Goal: Manage account settings

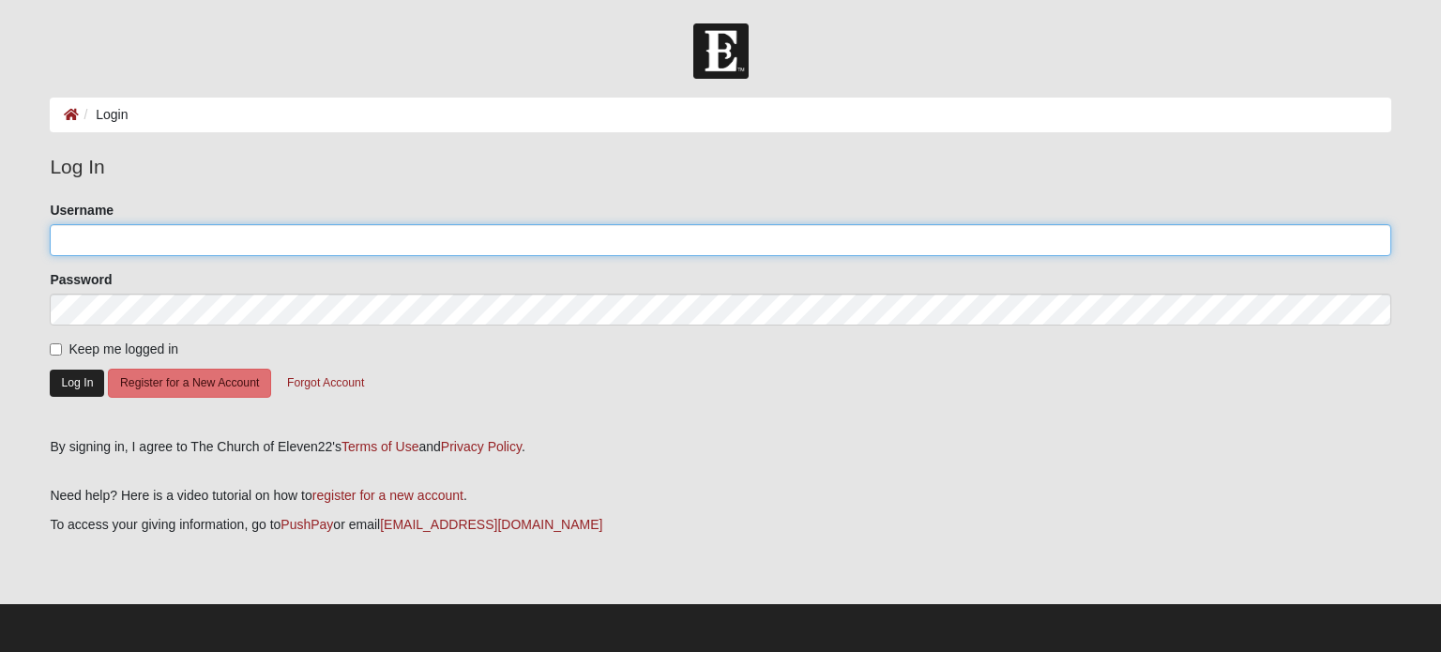
type input "JCostley60"
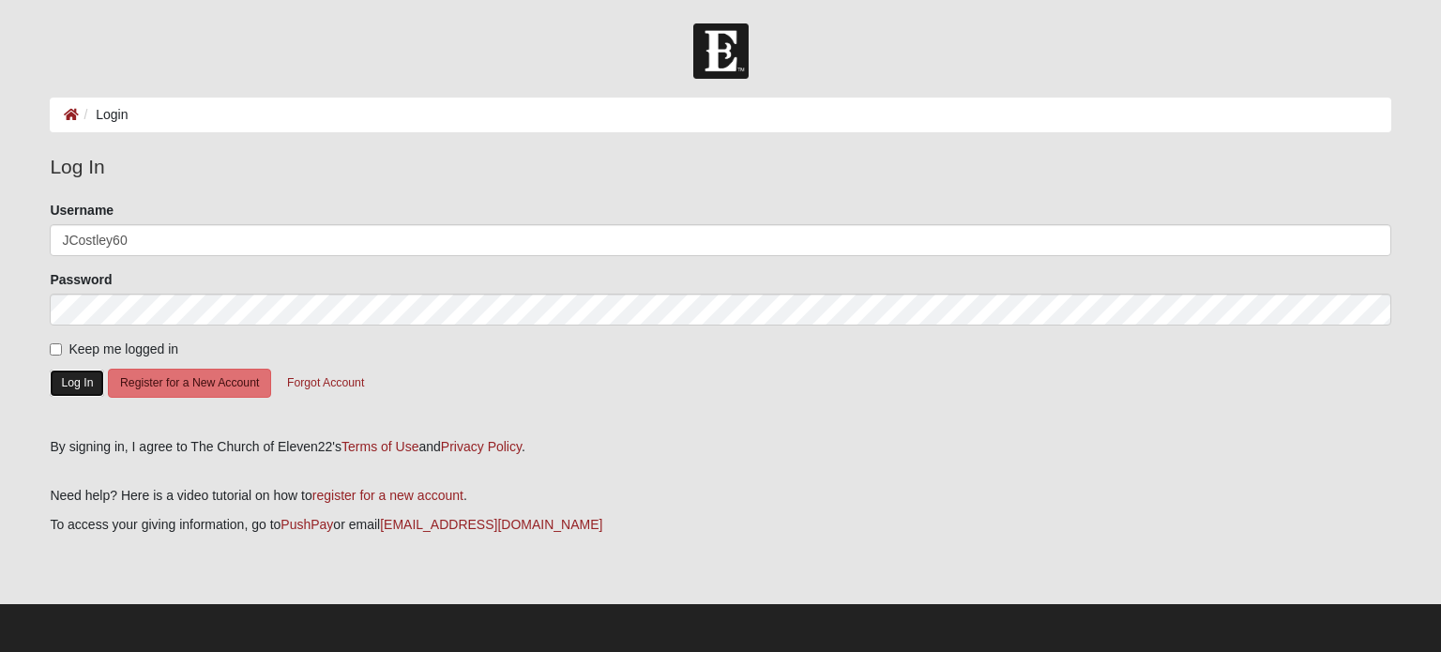
click at [72, 378] on button "Log In" at bounding box center [77, 383] width 54 height 27
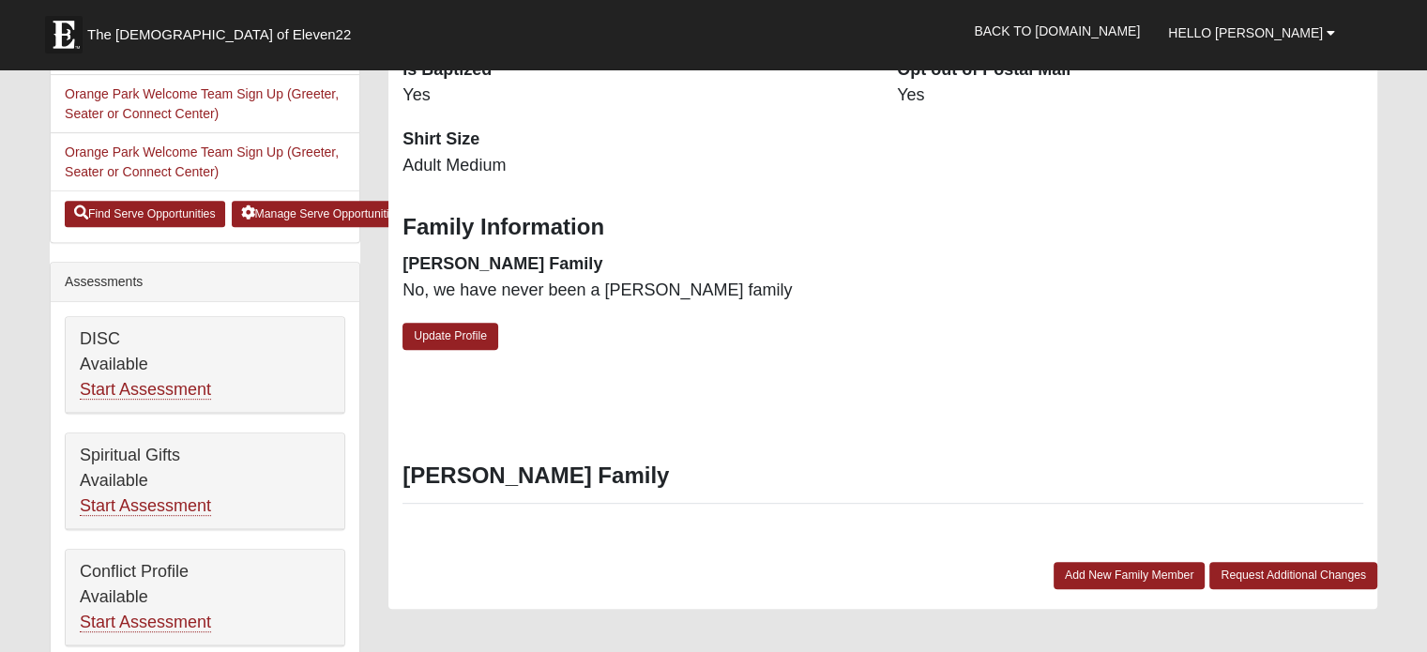
scroll to position [750, 0]
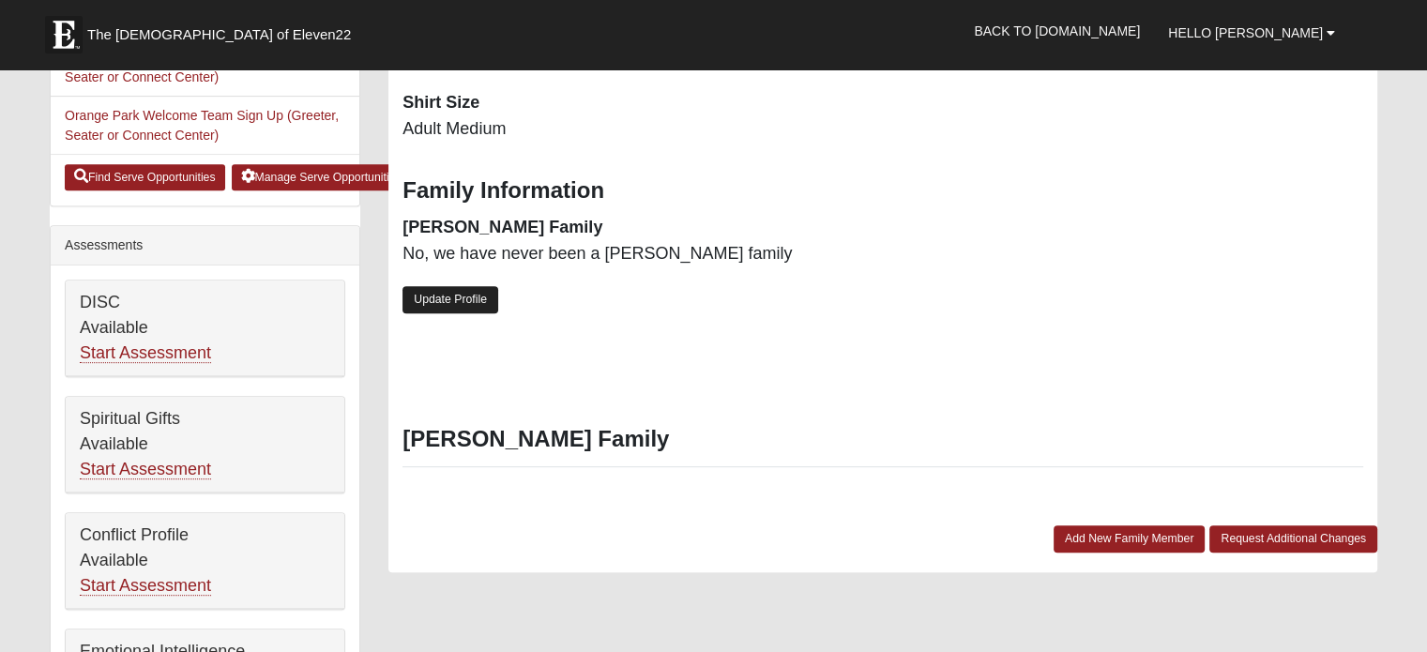
click at [468, 305] on link "Update Profile" at bounding box center [450, 299] width 96 height 27
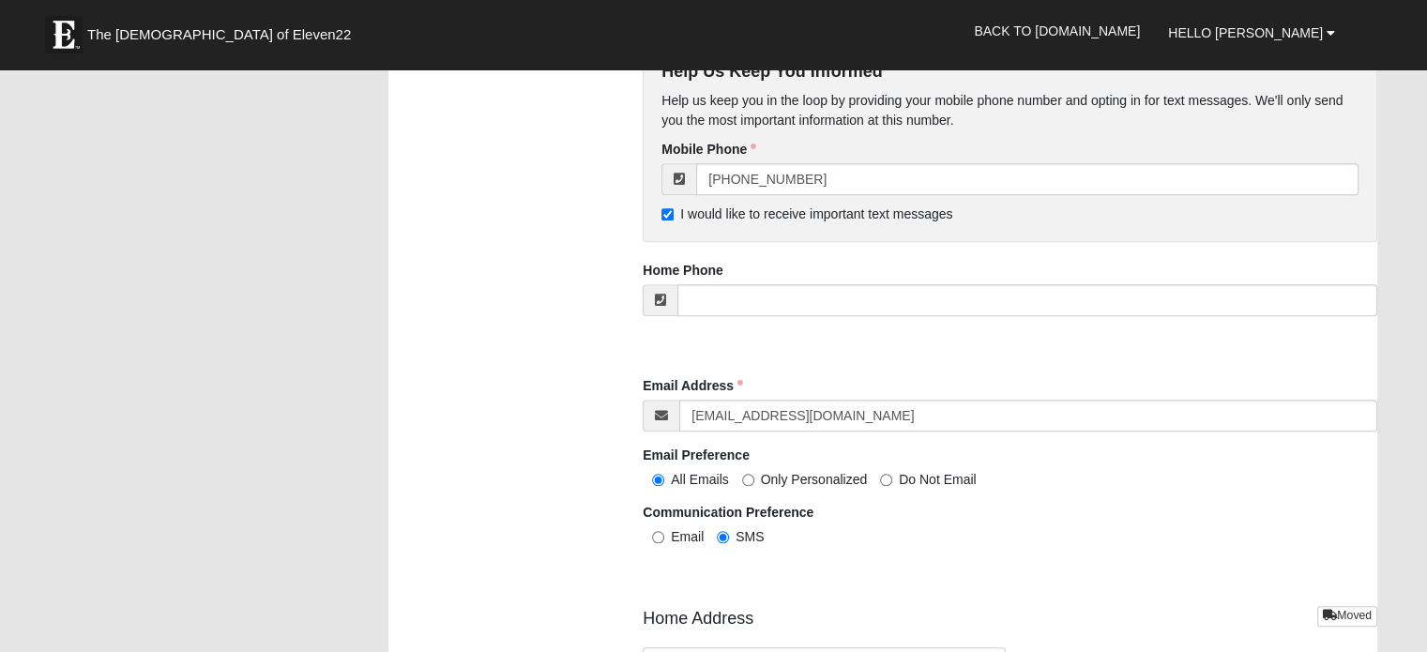
scroll to position [1913, 0]
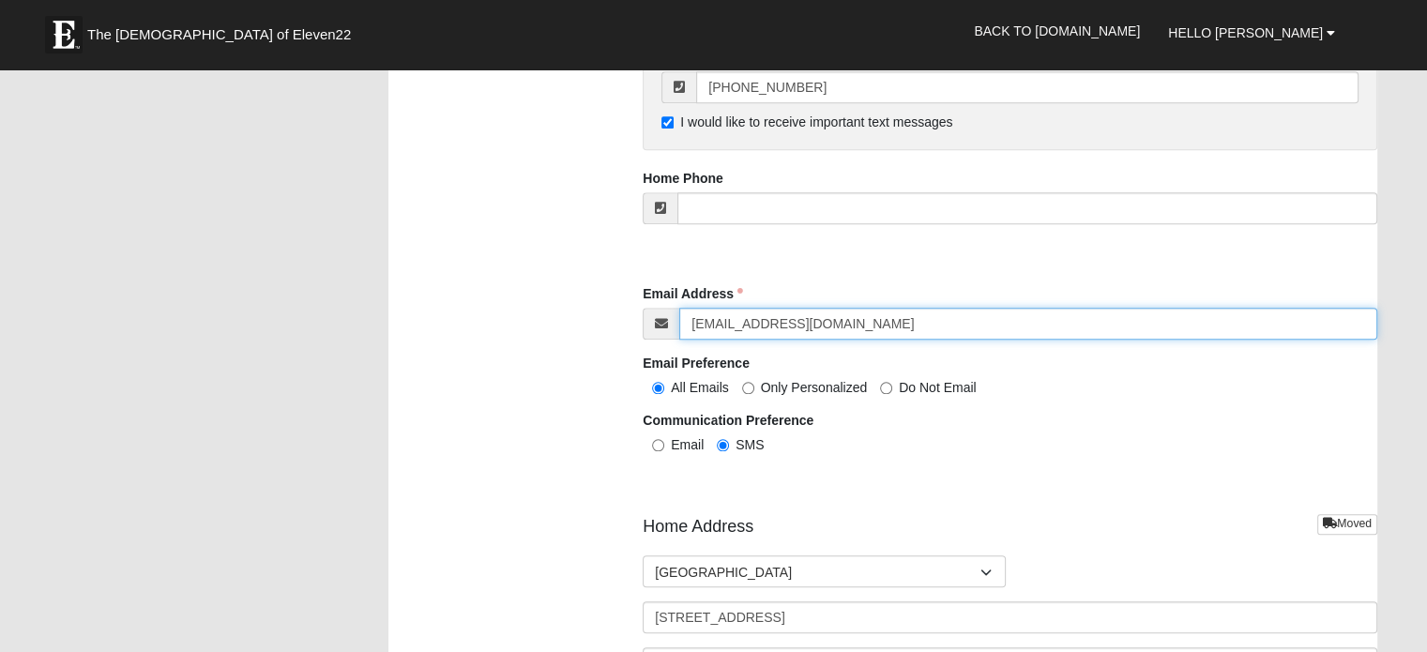
click at [945, 325] on input "JLCBKP@BELLSOUTH.NET" at bounding box center [1028, 324] width 698 height 32
type input "J"
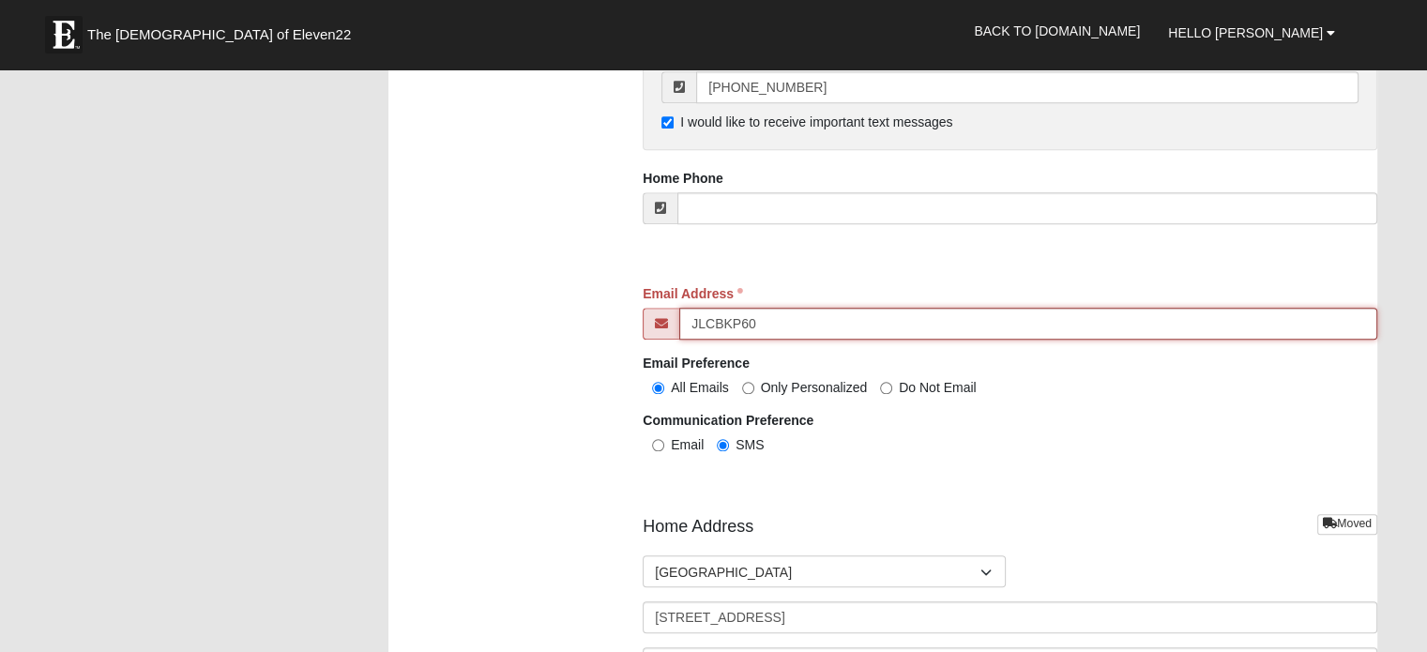
type input "[EMAIL_ADDRESS][DOMAIN_NAME]"
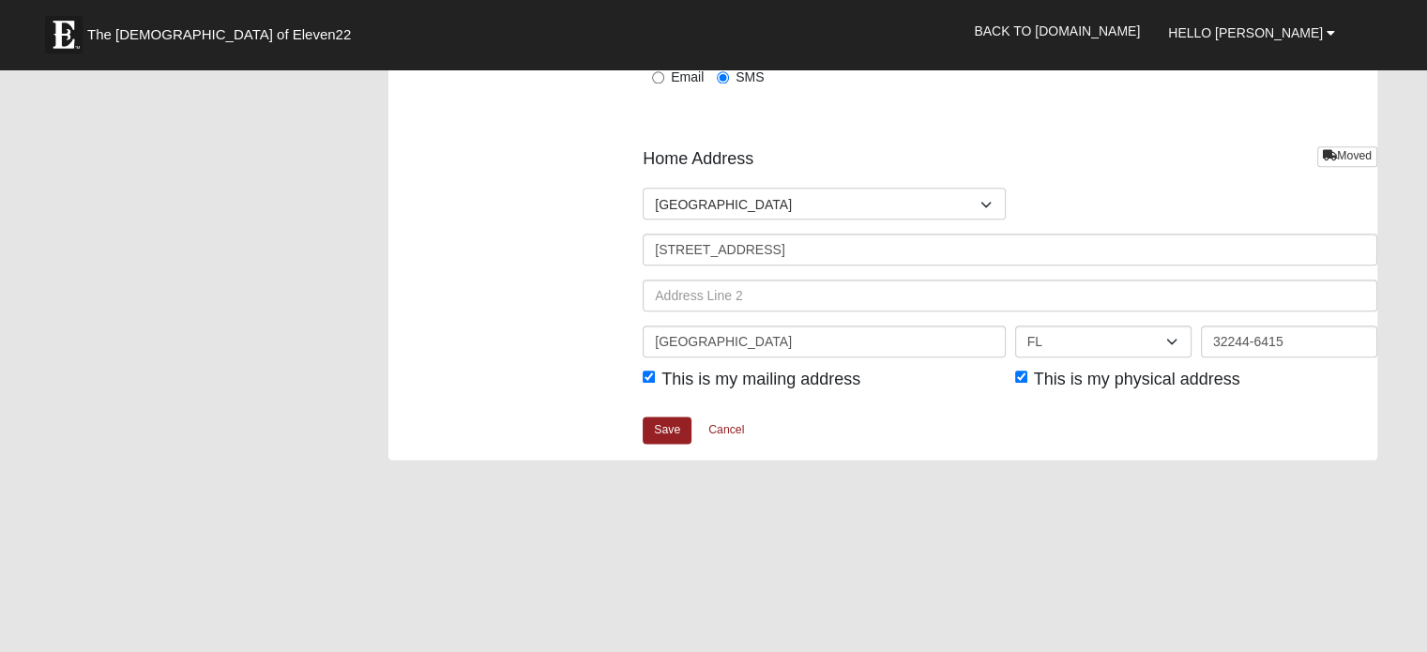
scroll to position [2349, 0]
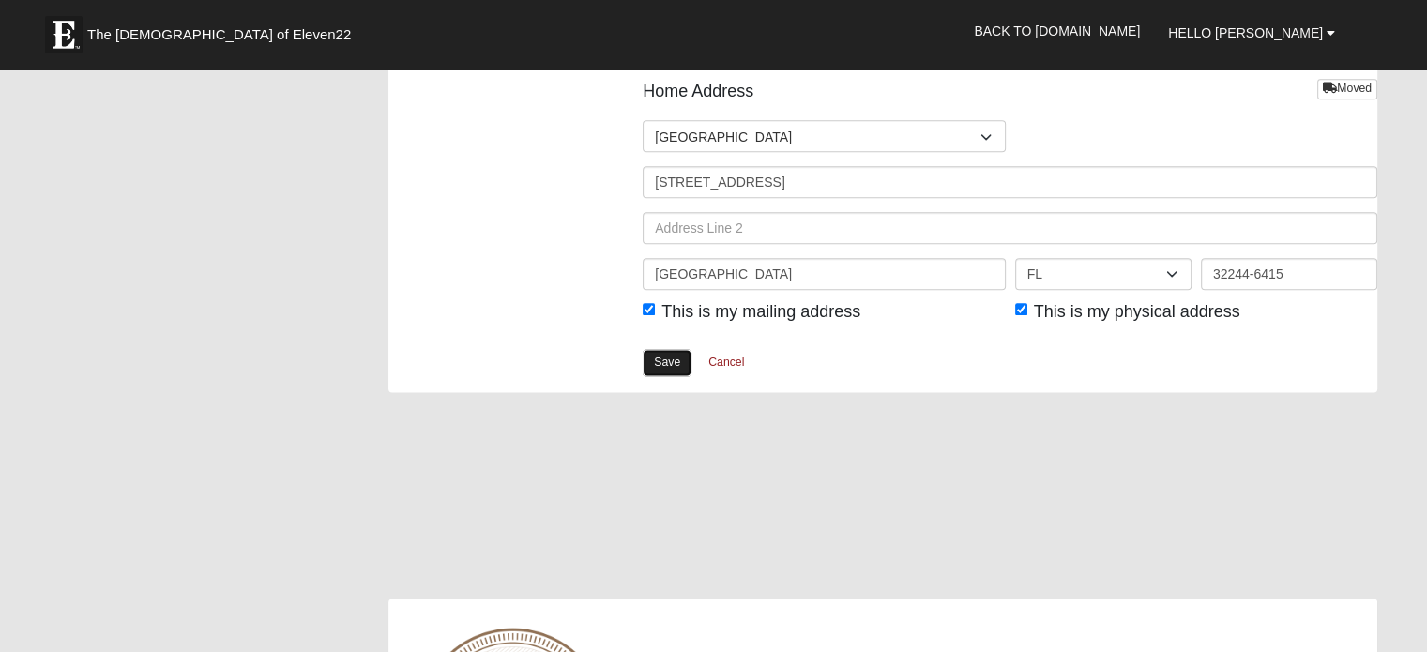
click at [664, 358] on link "Save" at bounding box center [666, 362] width 49 height 27
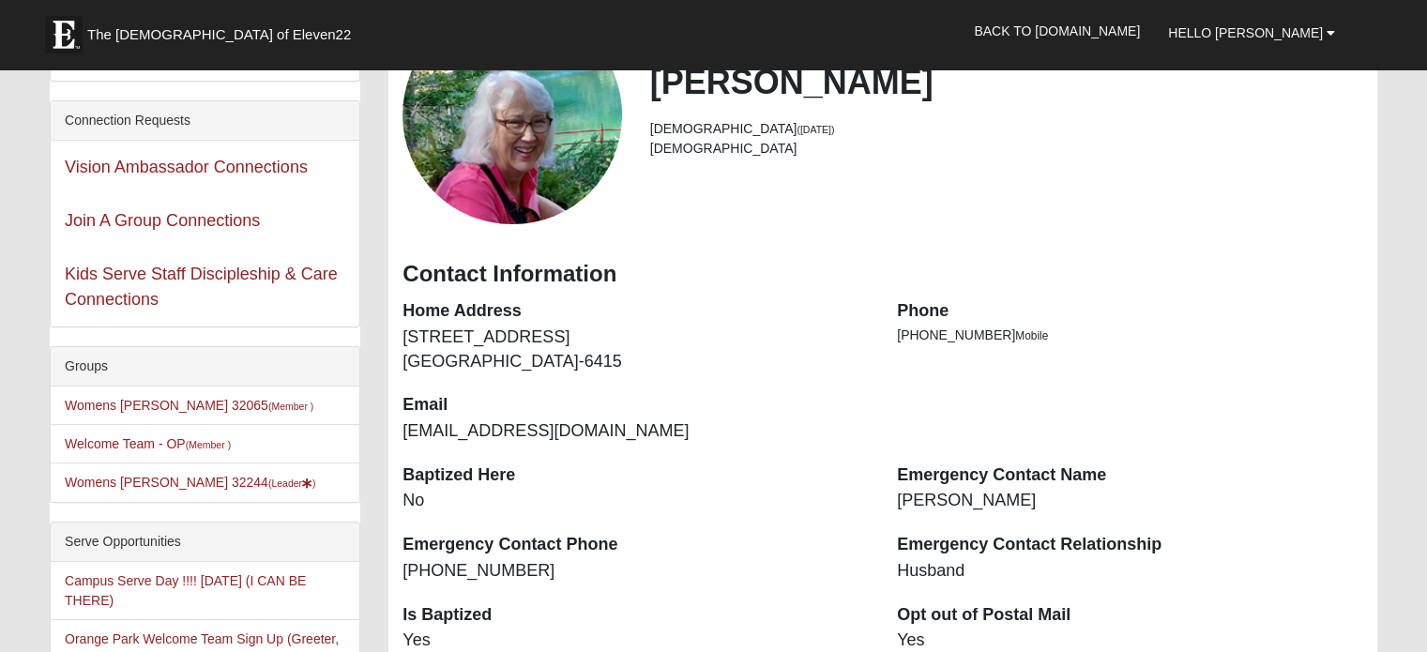
scroll to position [150, 0]
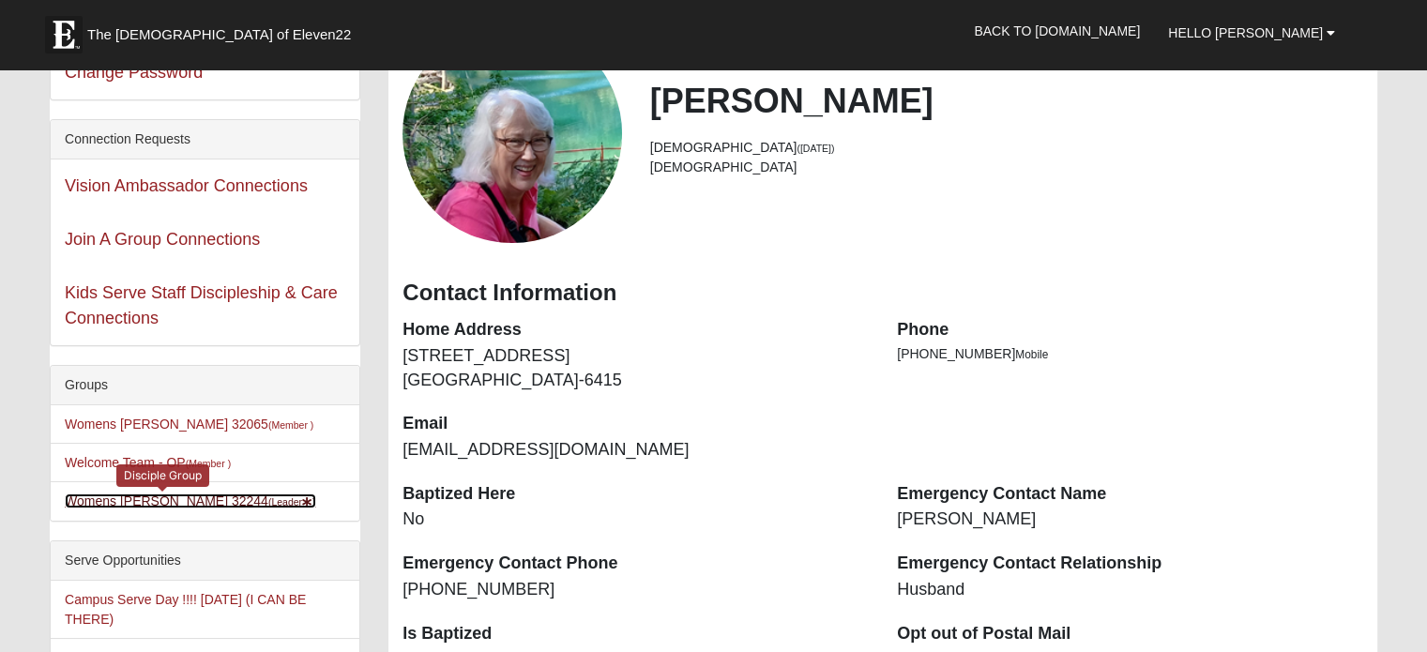
click at [105, 497] on link "Womens Costley 32244 (Leader )" at bounding box center [190, 500] width 251 height 15
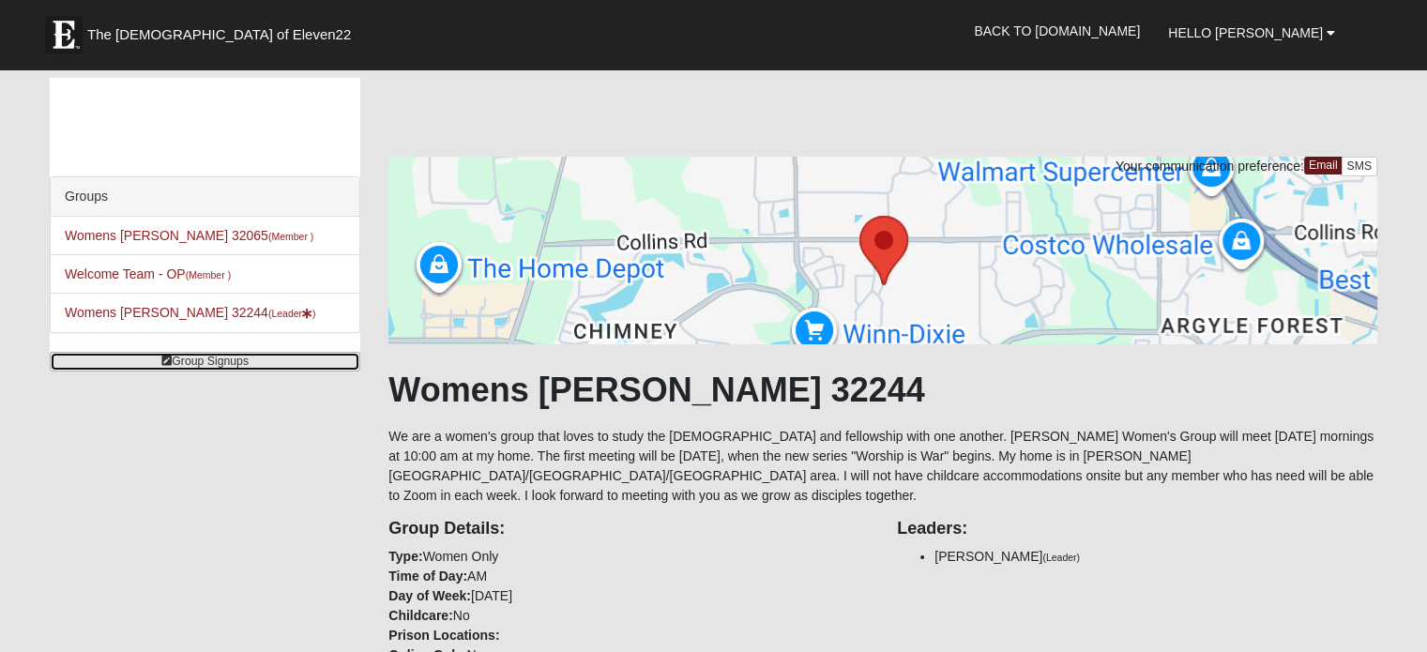
click at [189, 355] on link "Group Signups" at bounding box center [205, 362] width 310 height 20
click at [187, 360] on link "Group Signups" at bounding box center [205, 362] width 310 height 20
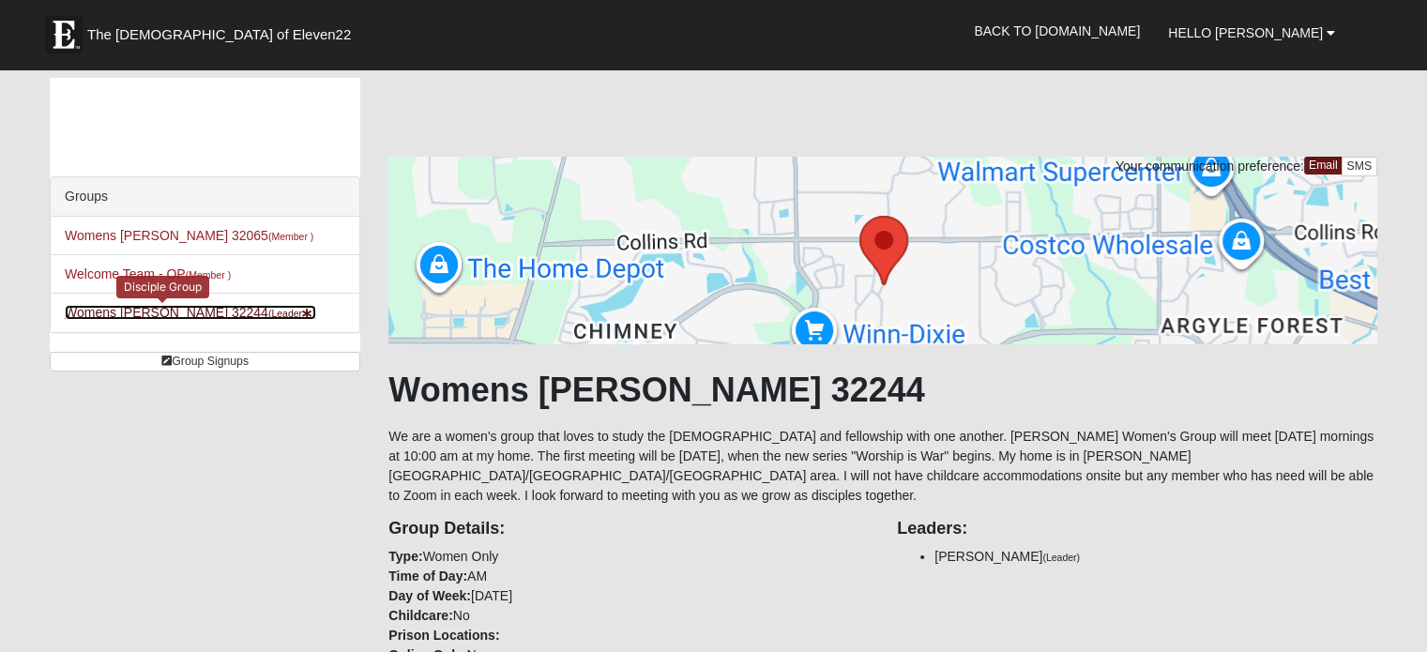
click at [166, 309] on link "Womens Costley 32244 (Leader )" at bounding box center [190, 312] width 251 height 15
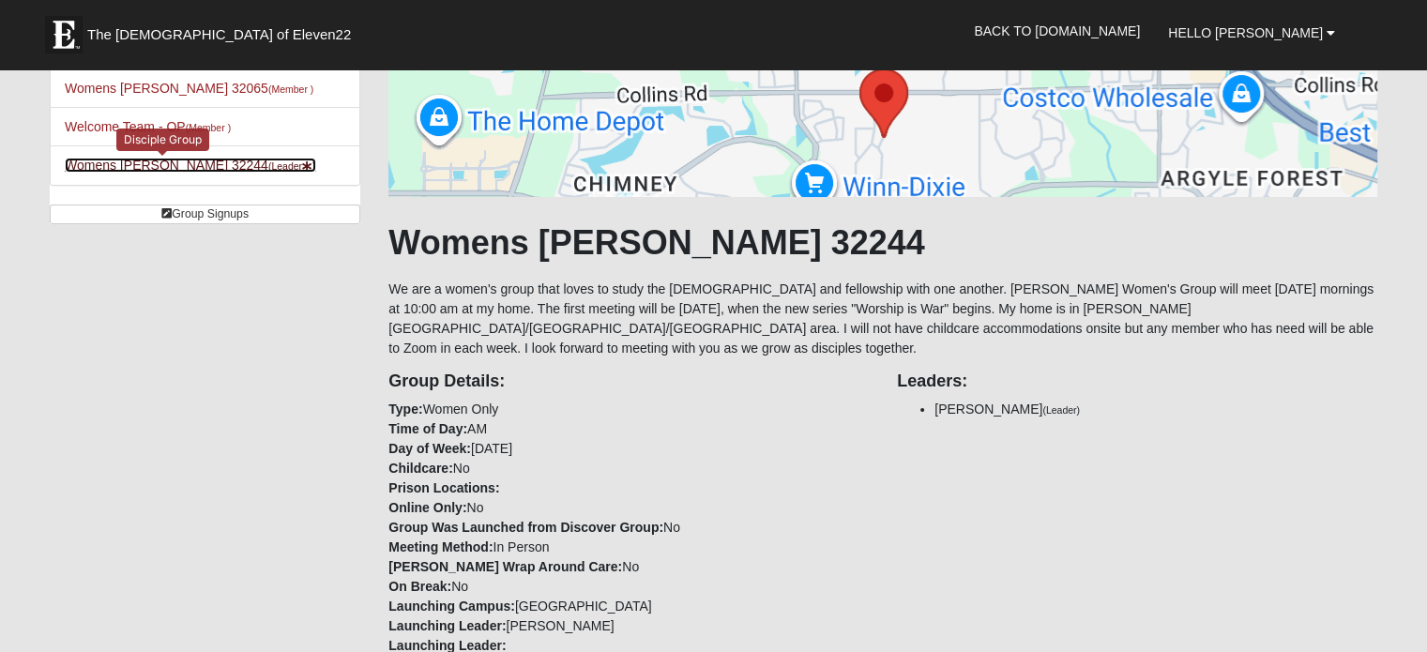
scroll to position [150, 0]
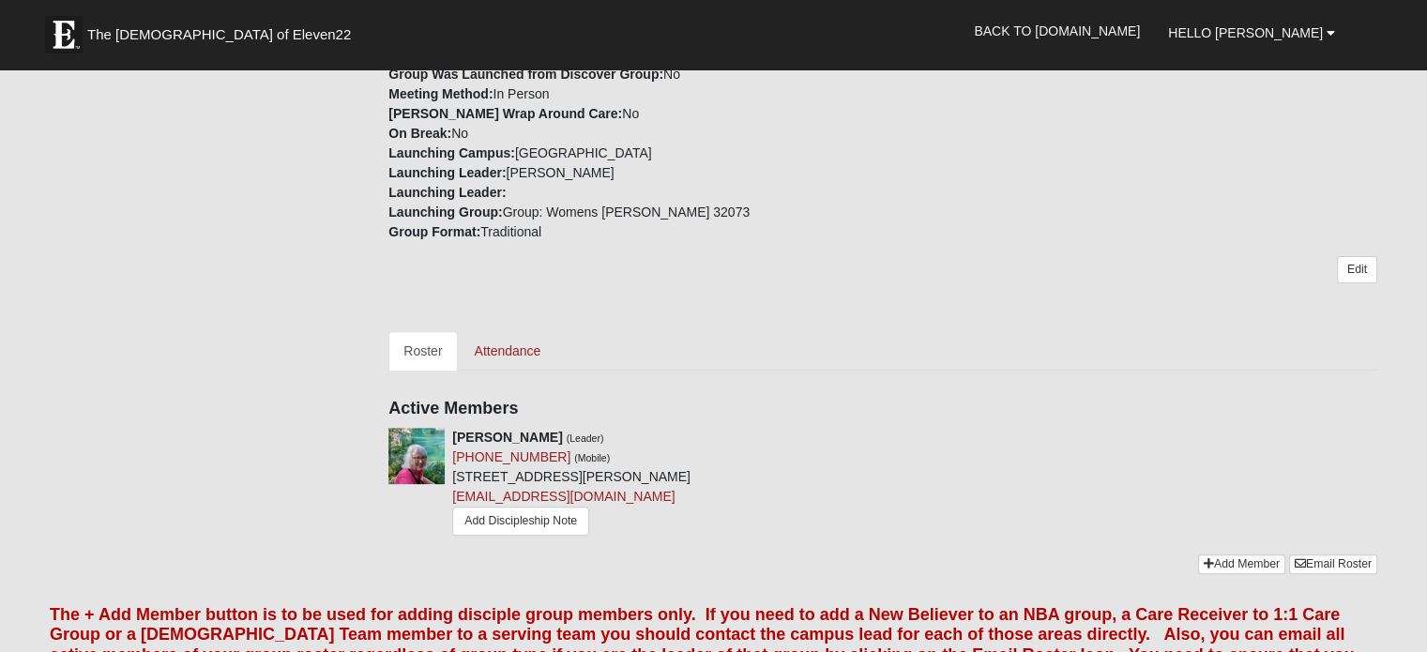
scroll to position [638, 0]
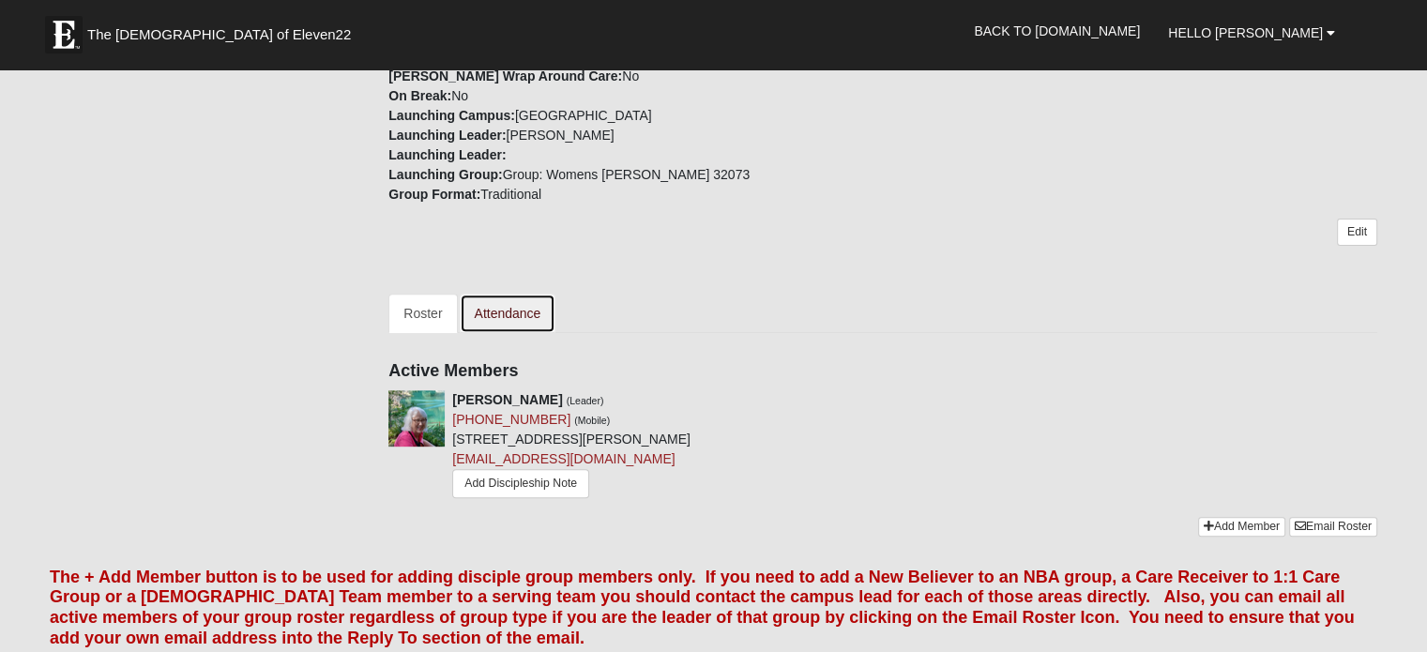
click at [508, 310] on link "Attendance" at bounding box center [508, 313] width 97 height 39
click at [409, 309] on link "Roster" at bounding box center [422, 313] width 68 height 39
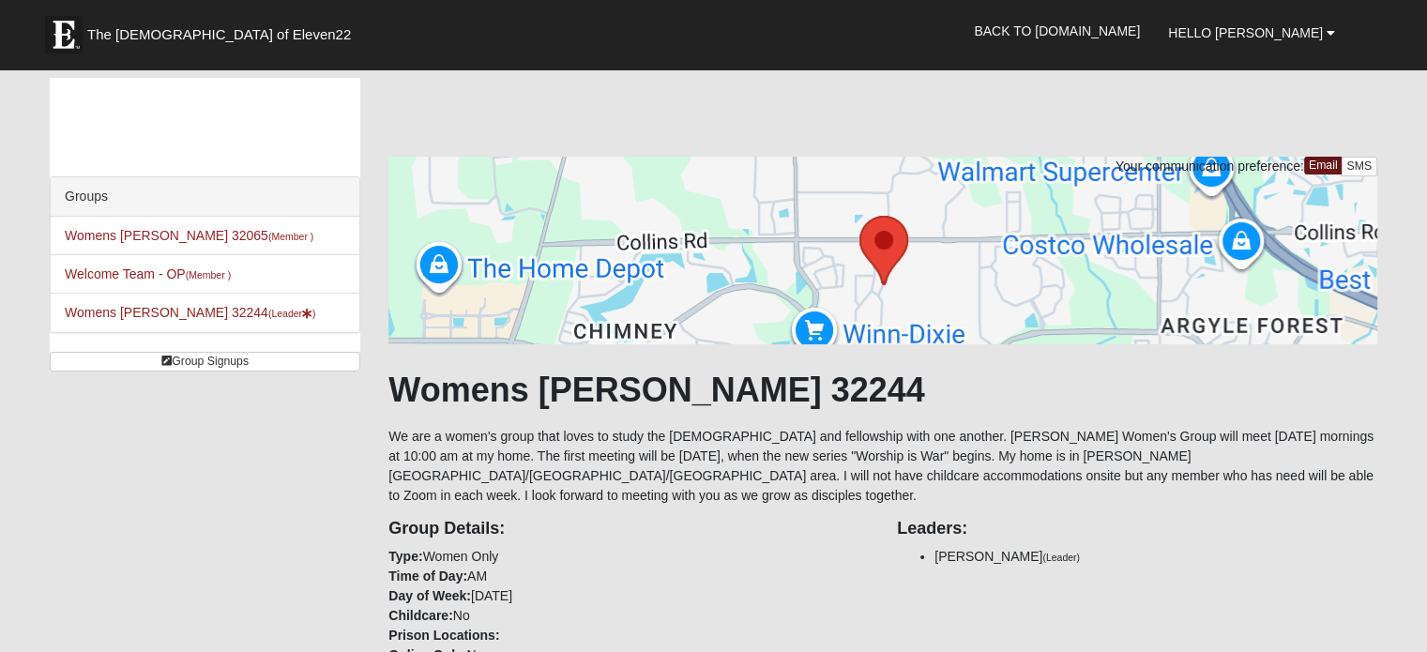
drag, startPoint x: 523, startPoint y: 107, endPoint x: 763, endPoint y: 103, distance: 240.1
click at [763, 103] on div "Your communication preference: Email SMS Womens Costley 32244 We are a women's …" at bounding box center [882, 616] width 989 height 1077
click at [1128, 28] on link "Back to [DOMAIN_NAME]" at bounding box center [1057, 31] width 194 height 47
click at [185, 229] on link "Womens Winters 32065 (Member )" at bounding box center [189, 235] width 249 height 15
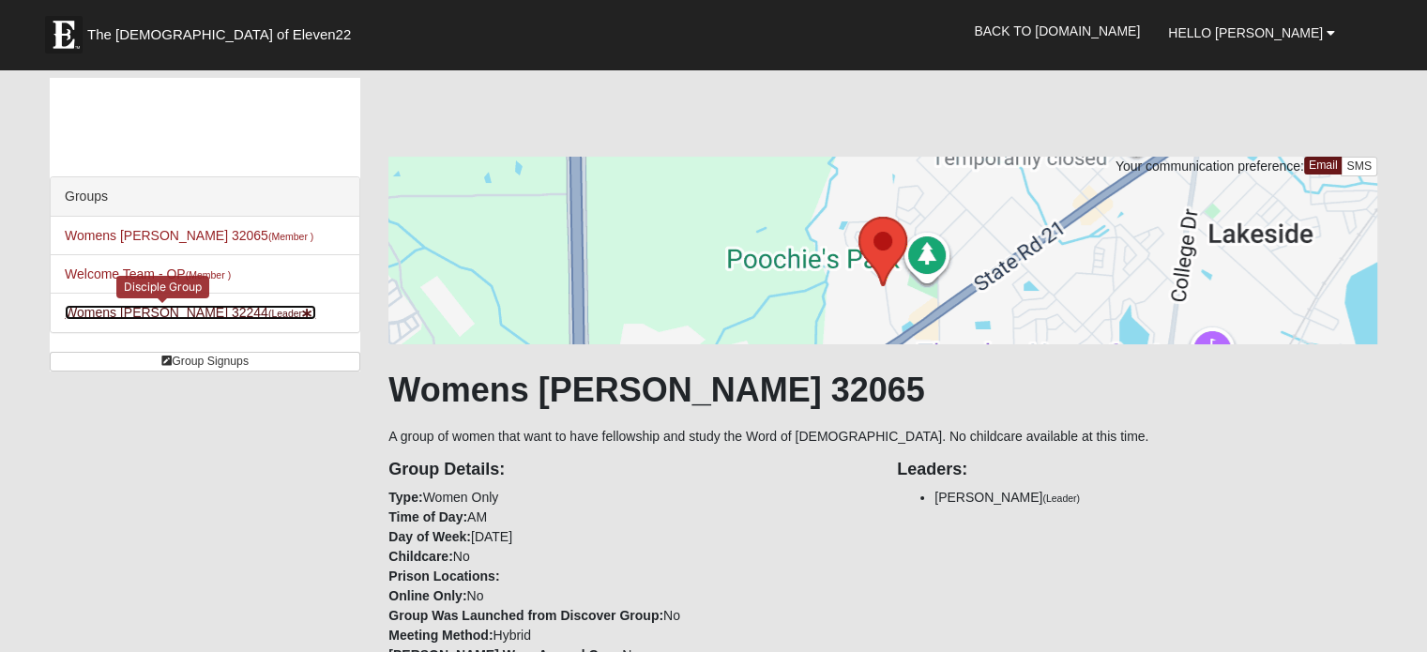
click at [191, 313] on link "Womens [PERSON_NAME] 32244 (Leader )" at bounding box center [190, 312] width 251 height 15
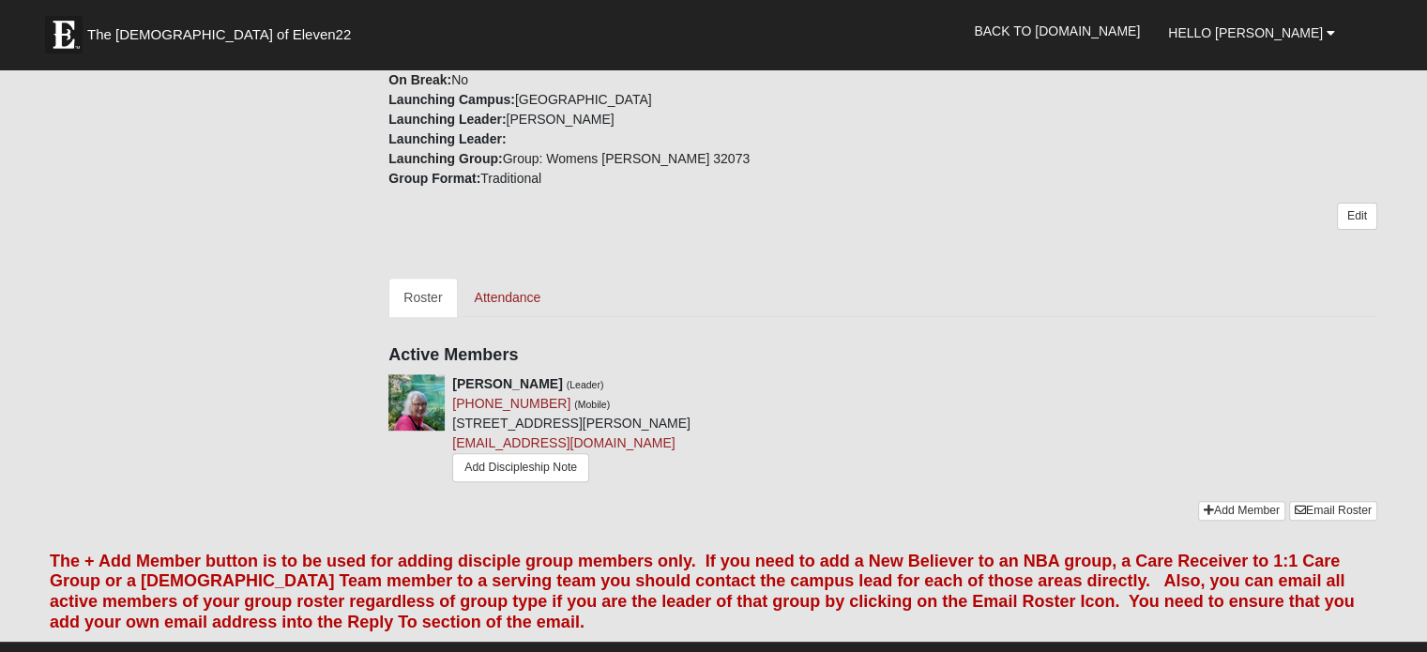
scroll to position [675, 0]
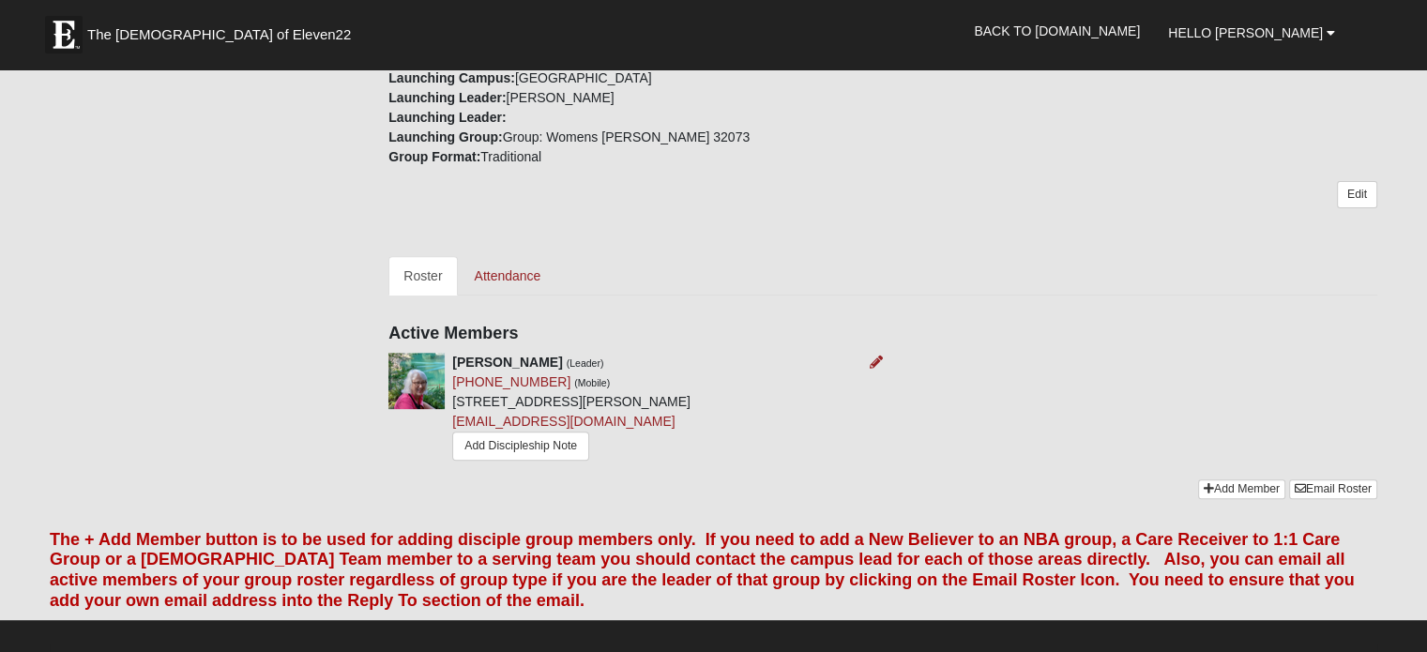
click at [419, 382] on img at bounding box center [416, 381] width 56 height 56
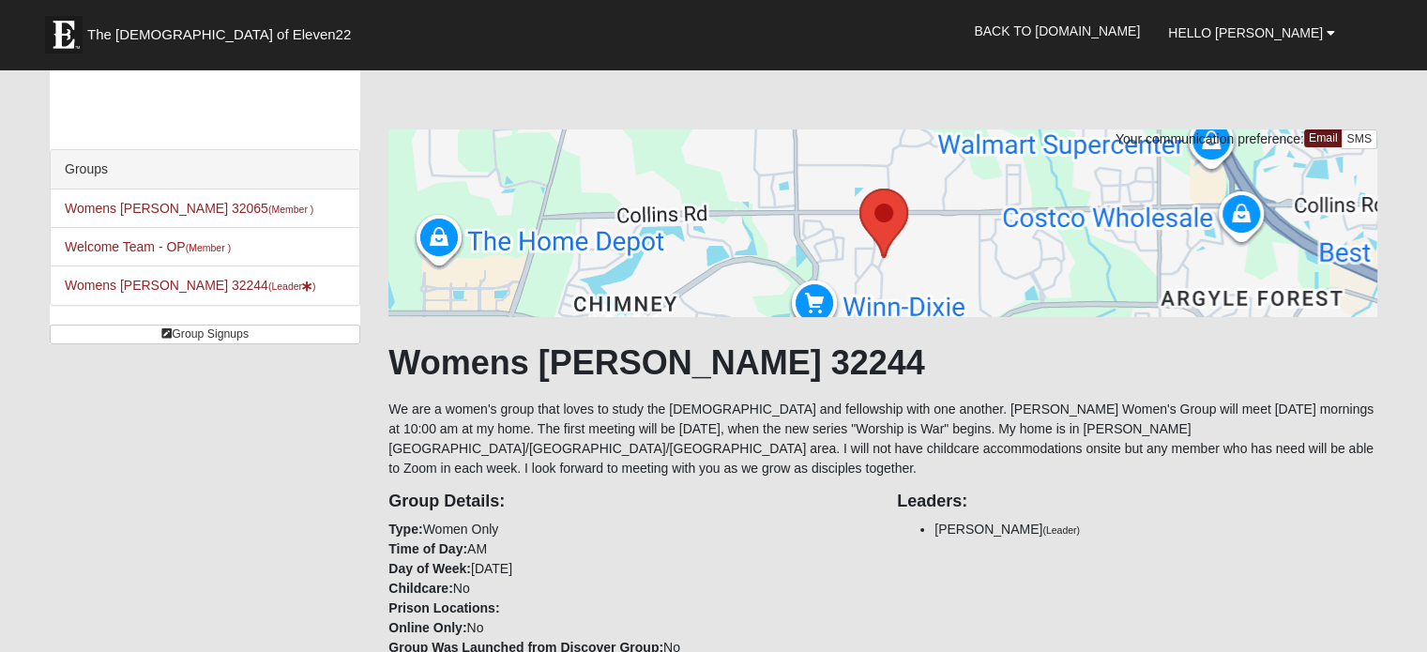
scroll to position [0, 0]
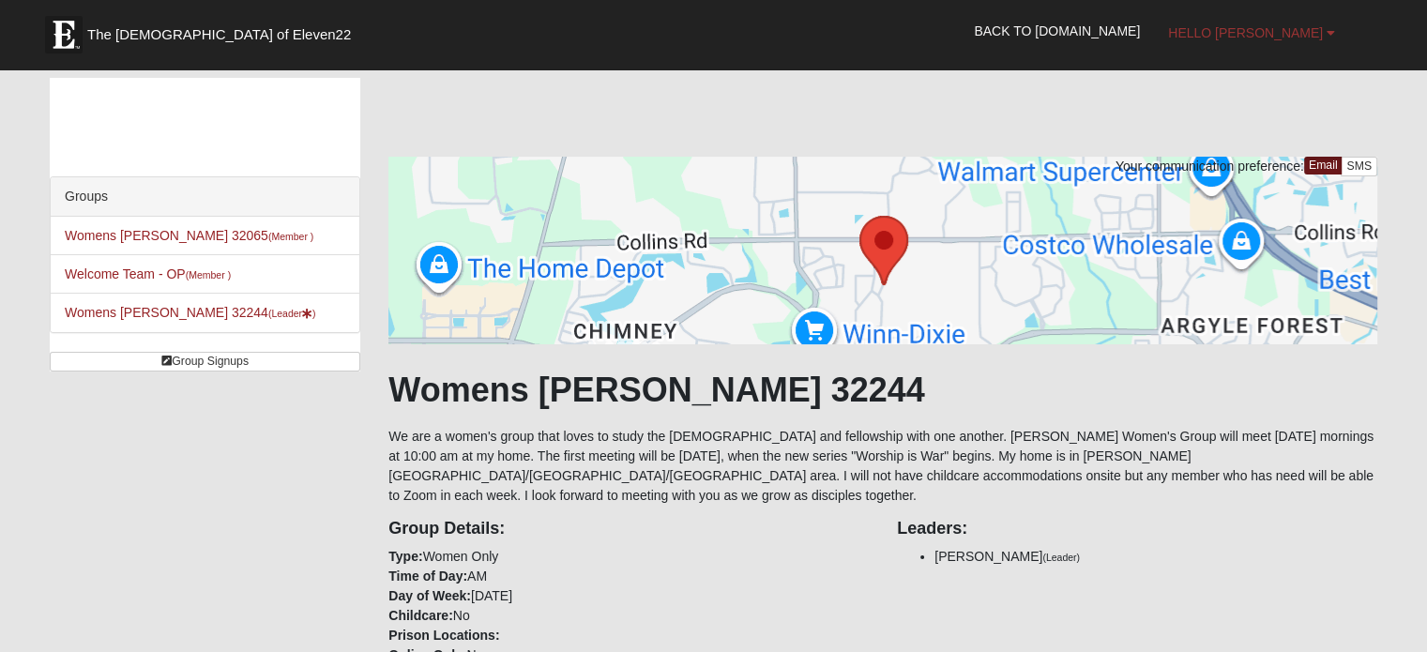
click at [1272, 29] on span "Hello [PERSON_NAME]" at bounding box center [1245, 32] width 155 height 15
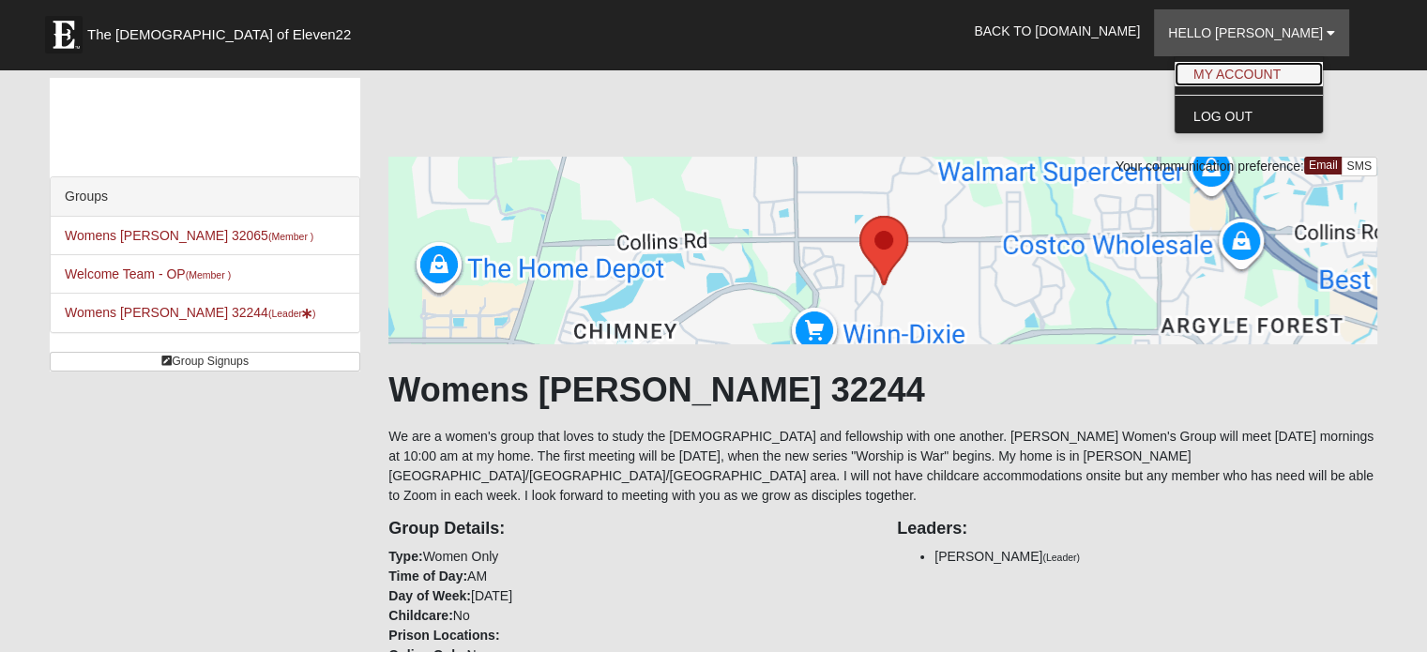
click at [1258, 72] on link "My Account" at bounding box center [1248, 74] width 148 height 24
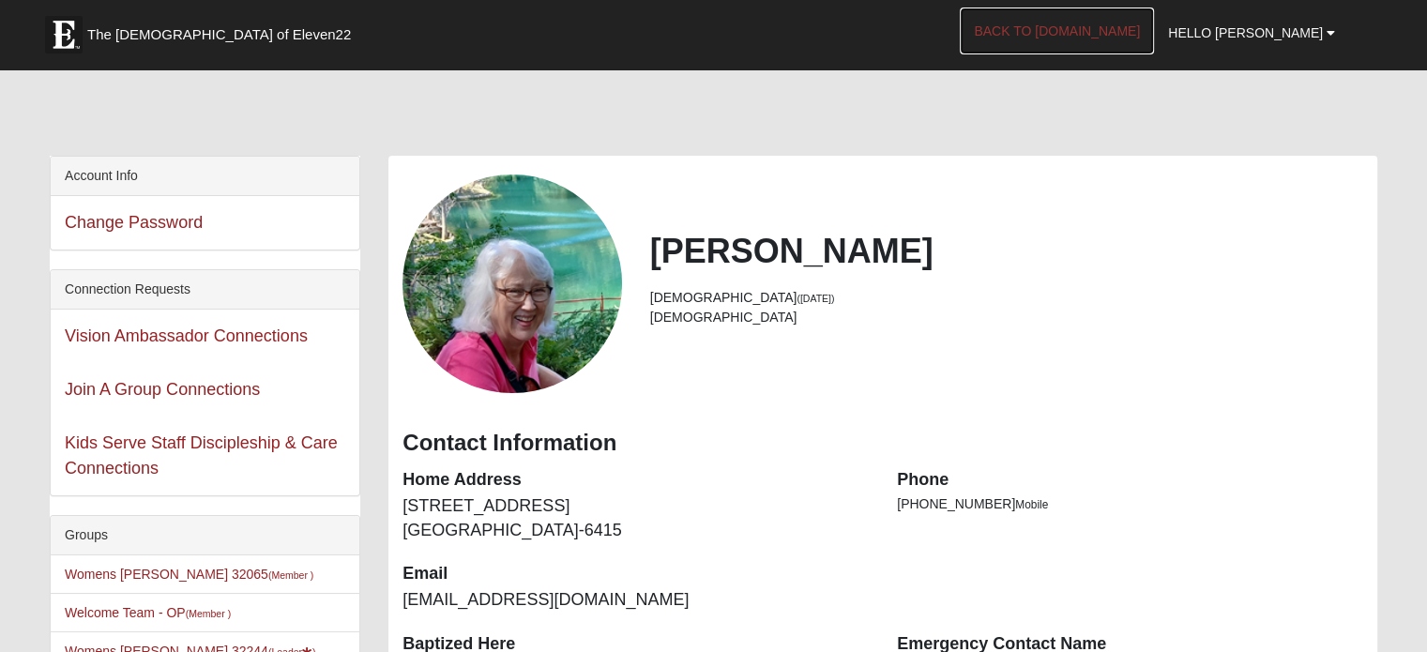
click at [1106, 36] on link "Back to [DOMAIN_NAME]" at bounding box center [1057, 31] width 194 height 47
